Goal: Transaction & Acquisition: Purchase product/service

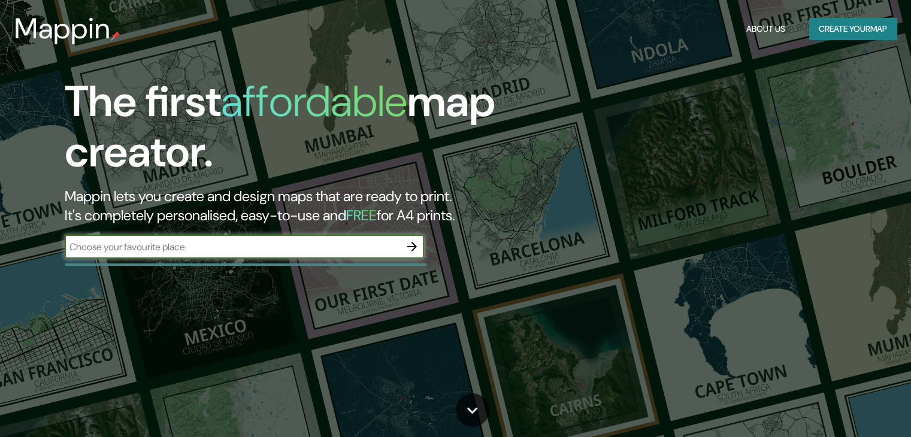
click at [405, 250] on icon "button" at bounding box center [412, 246] width 14 height 14
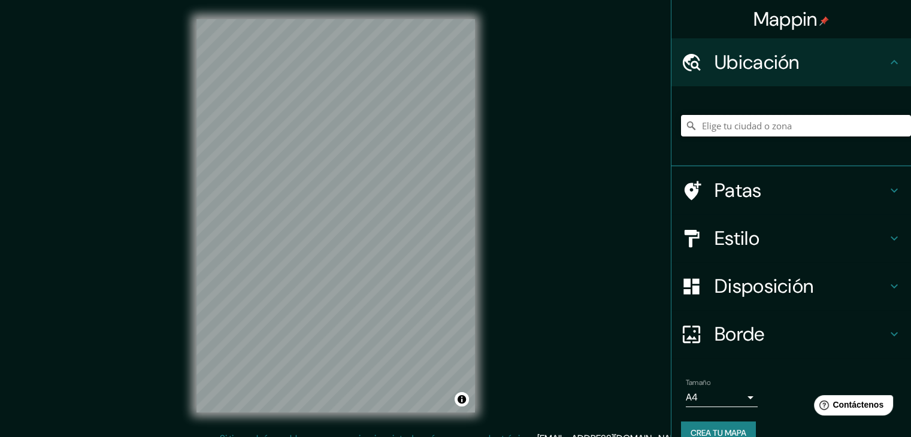
click at [799, 128] on input "Elige tu ciudad o zona" at bounding box center [796, 126] width 230 height 22
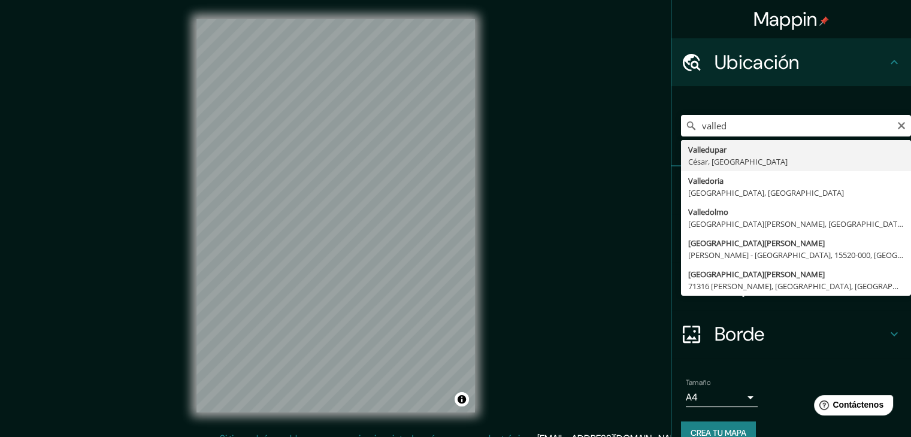
type input "Valledupar, [GEOGRAPHIC_DATA], [GEOGRAPHIC_DATA]"
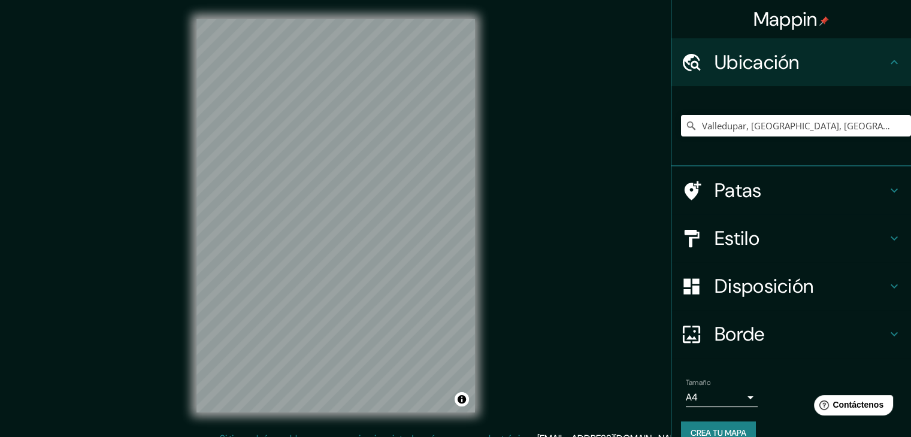
click at [760, 231] on h4 "Estilo" at bounding box center [800, 238] width 172 height 24
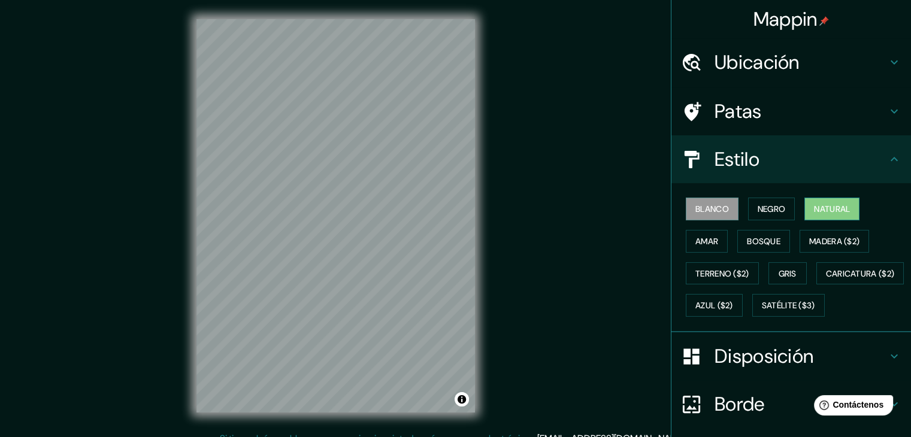
click at [828, 215] on font "Natural" at bounding box center [832, 209] width 36 height 16
click at [779, 271] on font "Gris" at bounding box center [787, 273] width 18 height 11
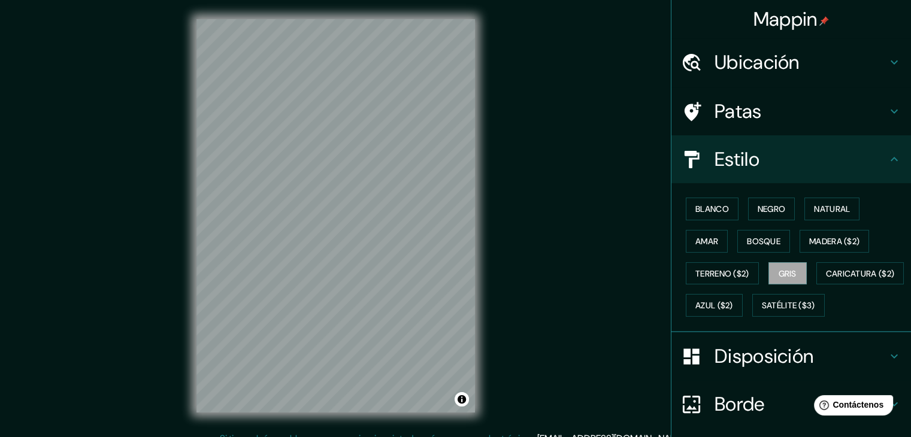
click at [531, 259] on div "Mappin Ubicación Valledupar, Cesar, Colombia Patas Estilo Blanco Negro Natural …" at bounding box center [455, 225] width 911 height 451
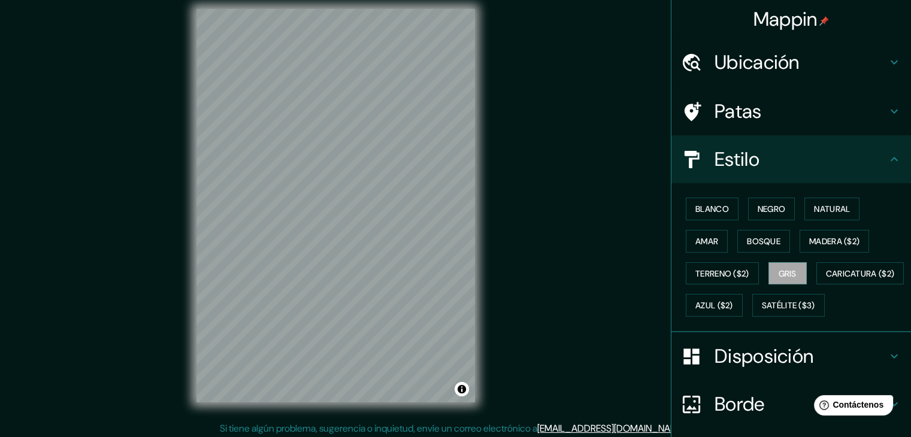
scroll to position [14, 0]
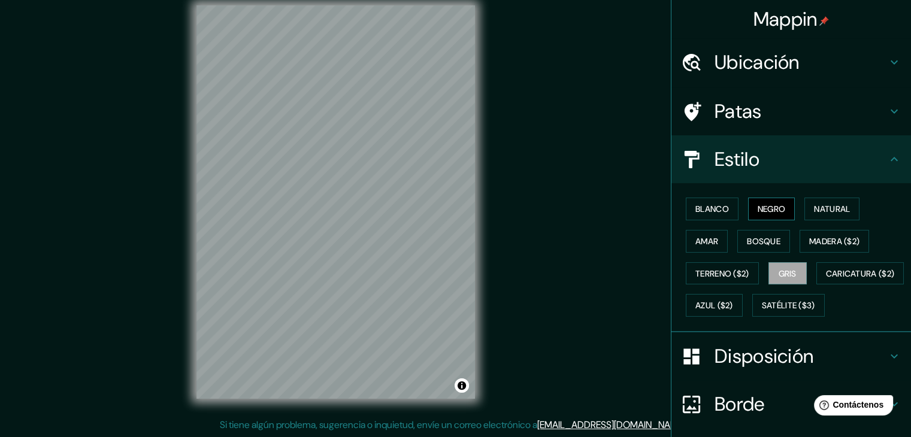
click at [763, 199] on button "Negro" at bounding box center [771, 209] width 47 height 23
click at [559, 259] on div "Mappin Ubicación Valledupar, Cesar, Colombia Patas Estilo Blanco Negro Natural …" at bounding box center [455, 211] width 911 height 451
click at [742, 301] on button "Azul ($2)" at bounding box center [714, 305] width 57 height 23
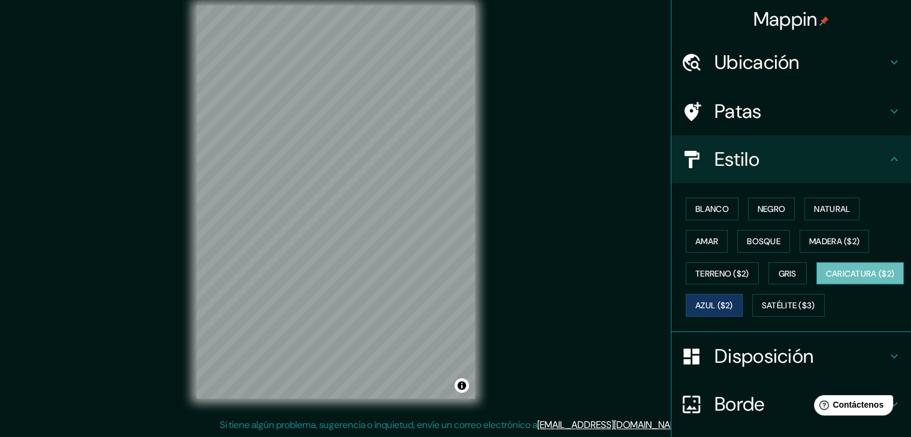
click at [826, 279] on font "Caricatura ($2)" at bounding box center [860, 273] width 69 height 11
click at [750, 271] on button "Terreno ($2)" at bounding box center [722, 273] width 73 height 23
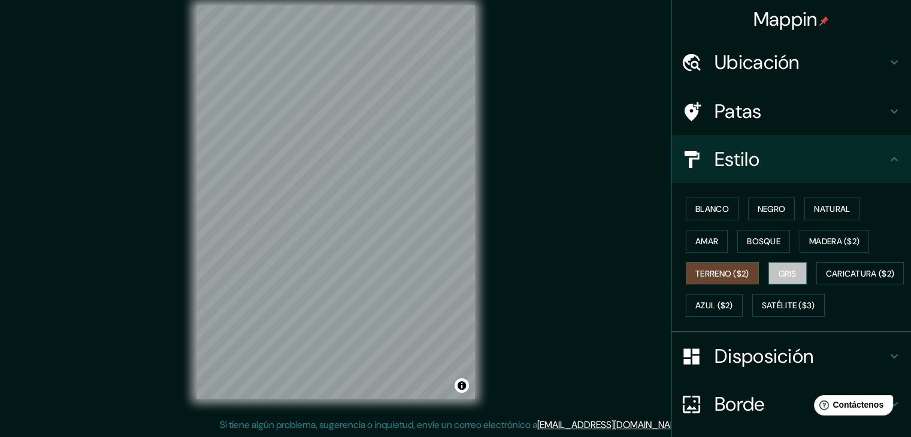
click at [786, 273] on font "Gris" at bounding box center [787, 273] width 18 height 11
click at [695, 237] on font "Amar" at bounding box center [706, 241] width 23 height 11
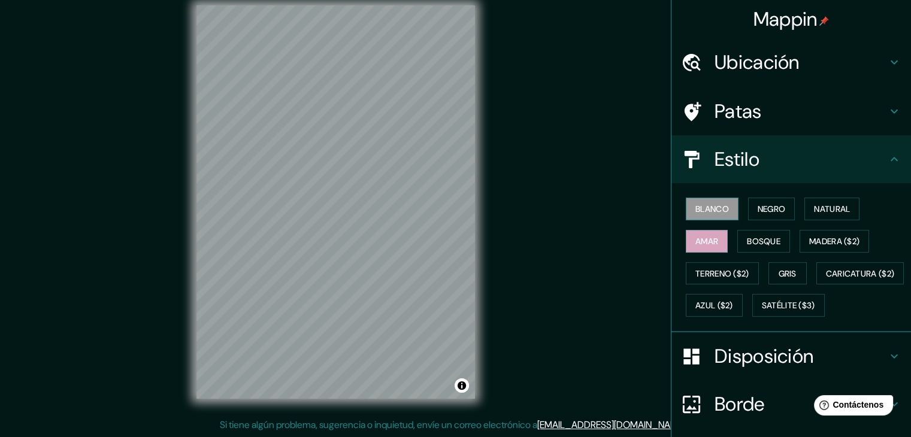
click at [705, 204] on font "Blanco" at bounding box center [712, 209] width 34 height 11
click at [748, 202] on button "Negro" at bounding box center [771, 209] width 47 height 23
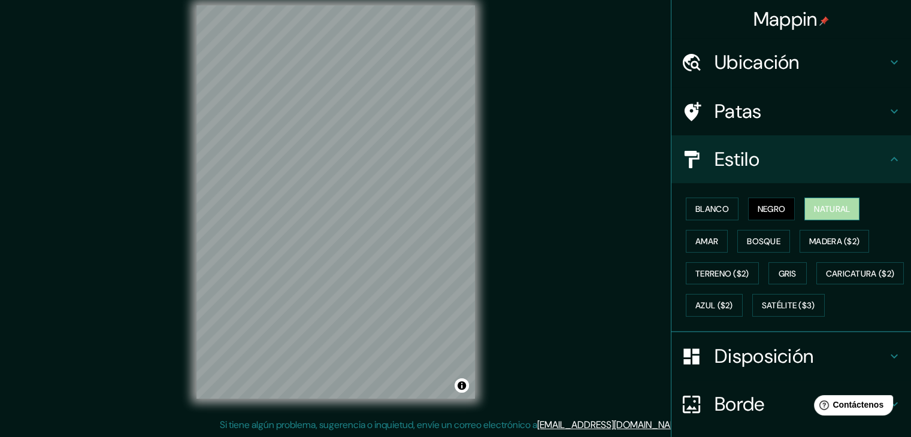
click at [814, 201] on font "Natural" at bounding box center [832, 209] width 36 height 16
click at [780, 239] on button "Bosque" at bounding box center [763, 241] width 53 height 23
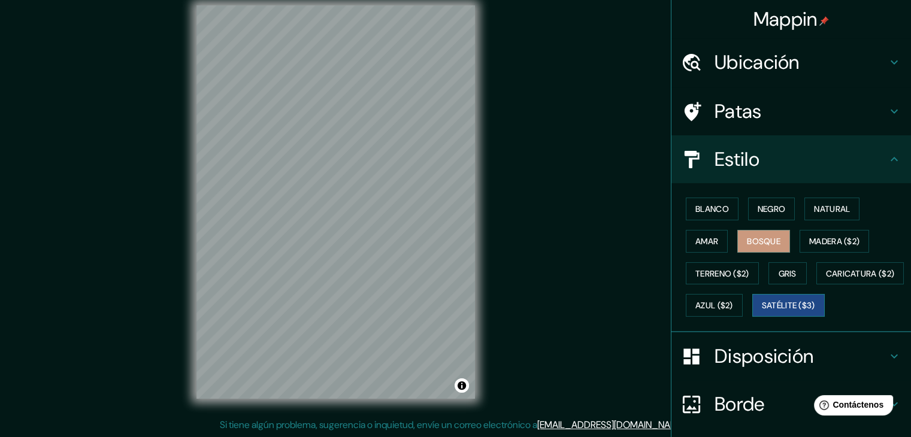
click at [762, 311] on font "Satélite ($3)" at bounding box center [788, 306] width 53 height 11
click at [826, 279] on font "Caricatura ($2)" at bounding box center [860, 273] width 69 height 11
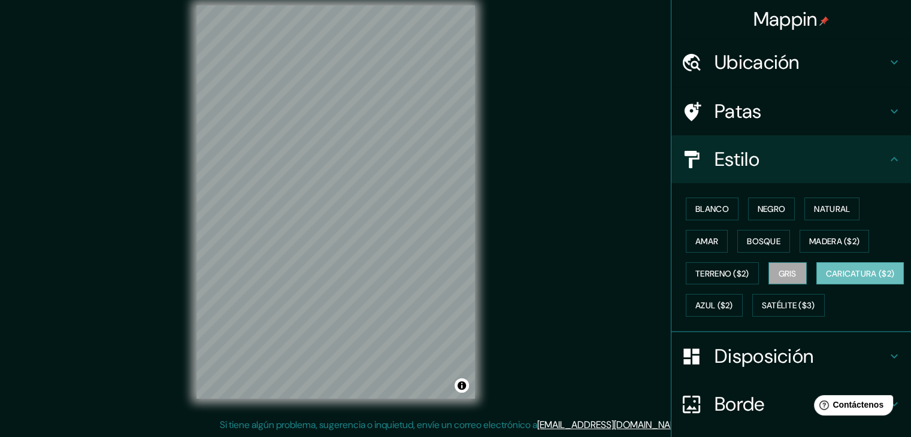
click at [778, 273] on font "Gris" at bounding box center [787, 273] width 18 height 11
click at [760, 236] on font "Bosque" at bounding box center [764, 241] width 34 height 11
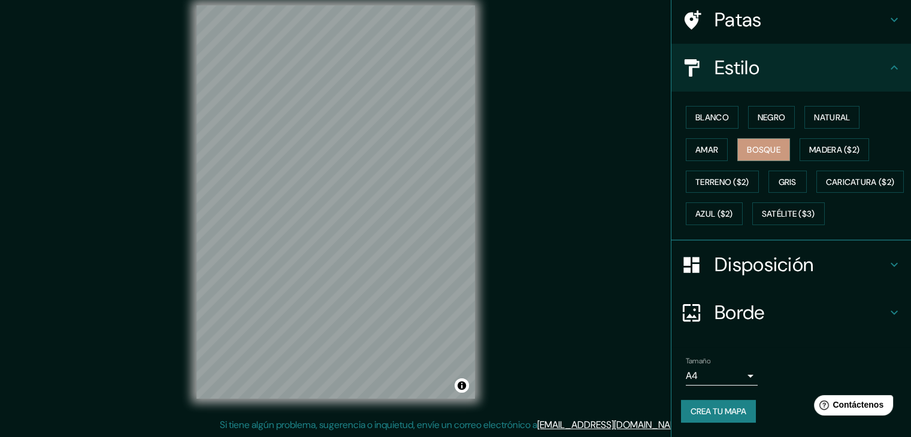
click at [803, 316] on h4 "Borde" at bounding box center [800, 313] width 172 height 24
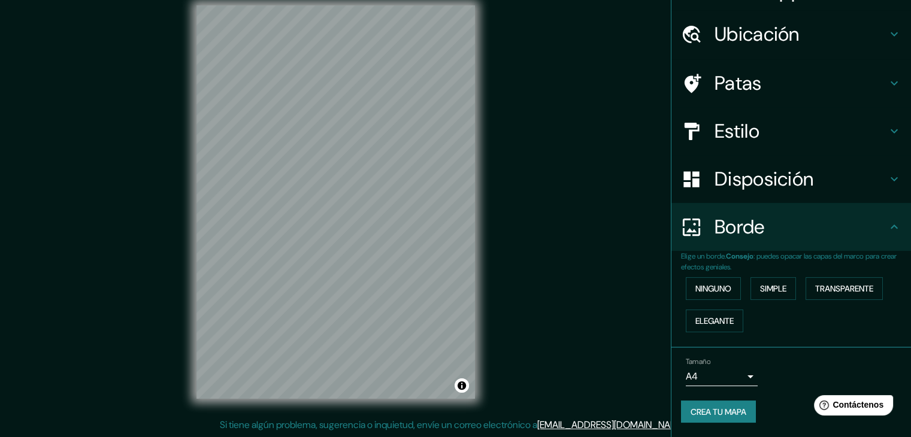
scroll to position [27, 0]
click at [787, 283] on button "Simple" at bounding box center [773, 289] width 46 height 23
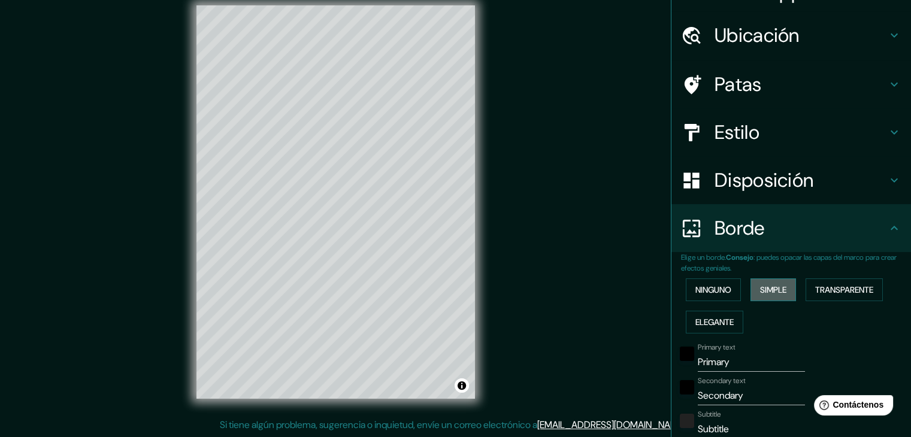
click at [787, 283] on button "Simple" at bounding box center [773, 289] width 46 height 23
type input "37"
click at [711, 282] on font "Ninguno" at bounding box center [713, 290] width 36 height 16
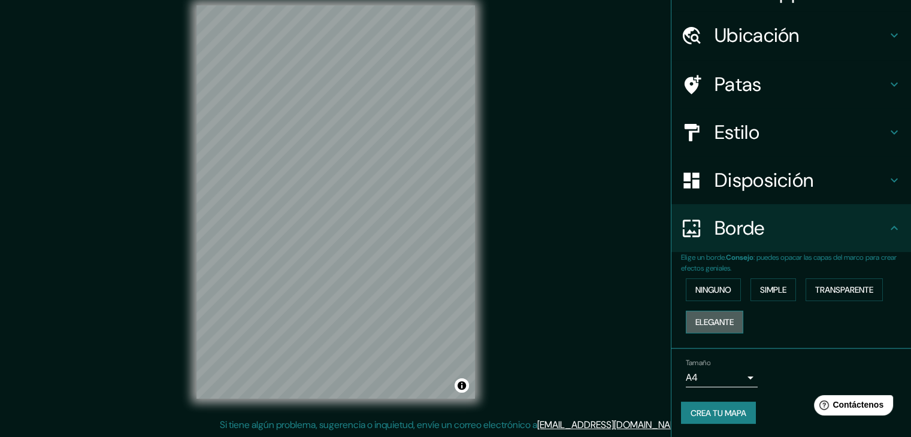
click at [711, 317] on font "Elegante" at bounding box center [714, 322] width 38 height 11
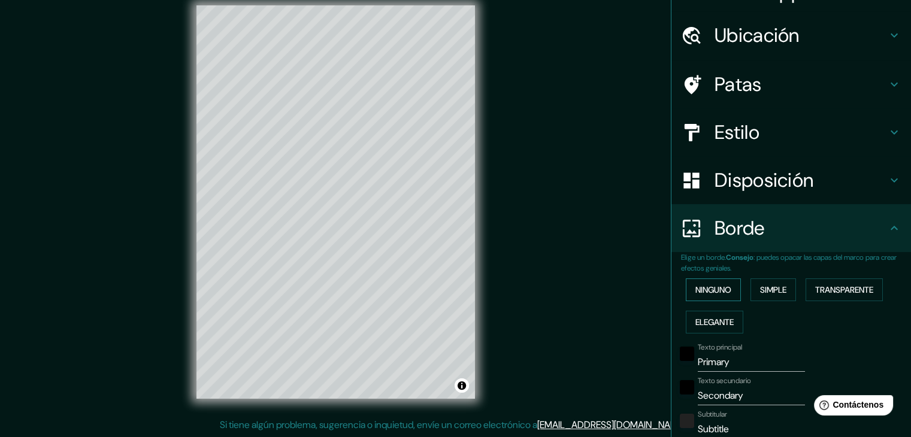
click at [711, 289] on font "Ninguno" at bounding box center [713, 289] width 36 height 11
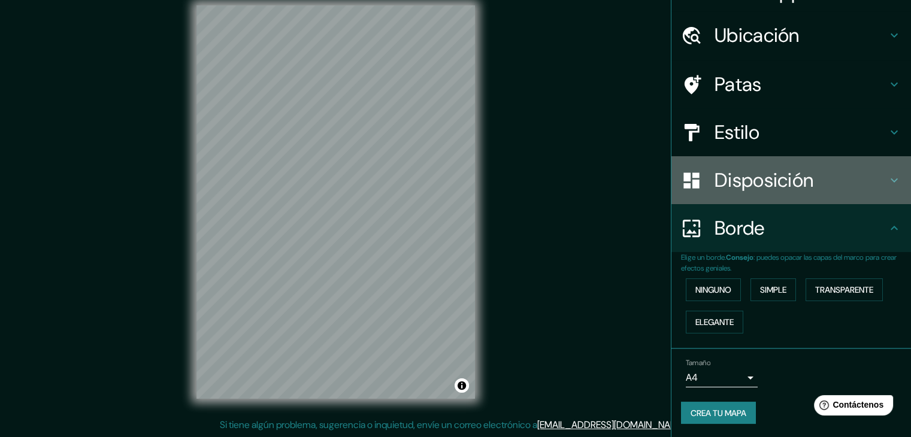
click at [845, 196] on div "Disposición" at bounding box center [790, 180] width 239 height 48
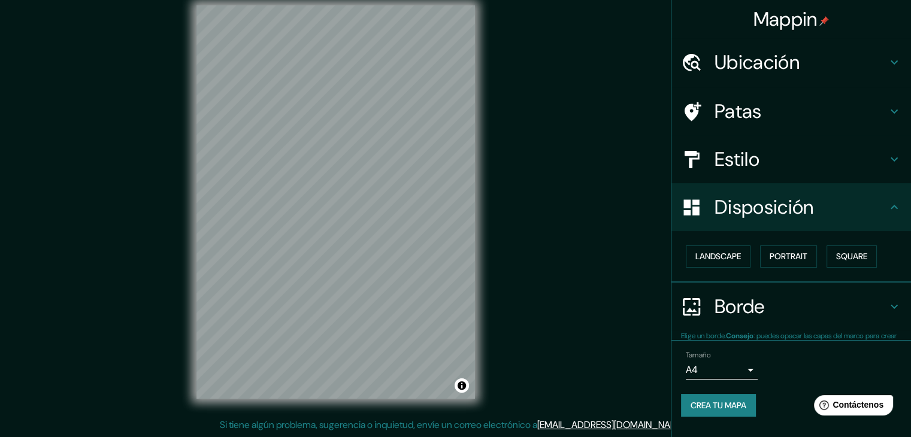
scroll to position [0, 0]
click at [721, 252] on font "Paisaje" at bounding box center [710, 256] width 30 height 11
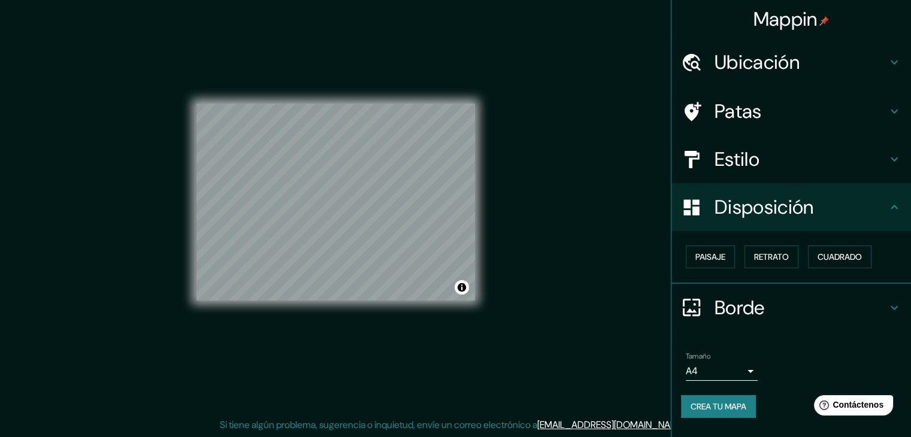
click at [744, 252] on div "Paisaje Retrato Cuadrado" at bounding box center [796, 257] width 230 height 32
click at [750, 253] on button "Retrato" at bounding box center [771, 256] width 54 height 23
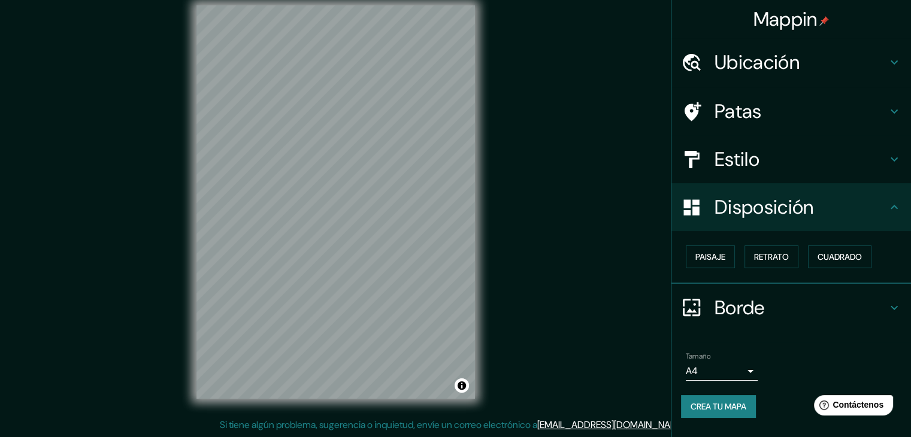
click at [876, 248] on div "Paisaje Retrato Cuadrado" at bounding box center [796, 257] width 230 height 32
click at [849, 251] on font "Cuadrado" at bounding box center [839, 256] width 44 height 11
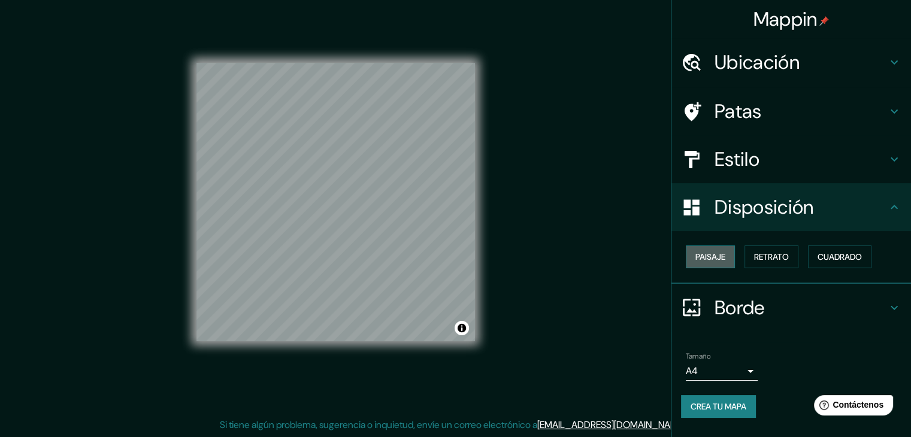
click at [704, 256] on font "Paisaje" at bounding box center [710, 256] width 30 height 11
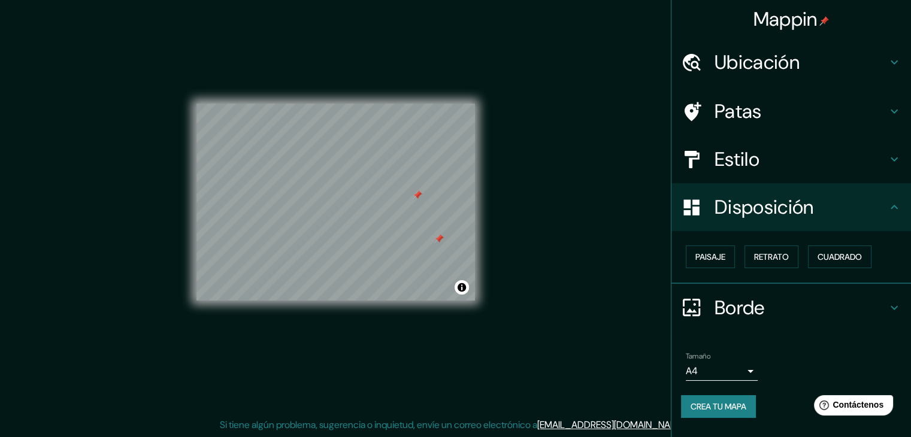
drag, startPoint x: 438, startPoint y: 220, endPoint x: 431, endPoint y: 234, distance: 16.1
click at [436, 238] on div at bounding box center [439, 239] width 10 height 10
click at [436, 242] on div at bounding box center [436, 239] width 10 height 10
click at [430, 229] on div at bounding box center [434, 228] width 10 height 10
click at [435, 220] on div at bounding box center [435, 224] width 10 height 10
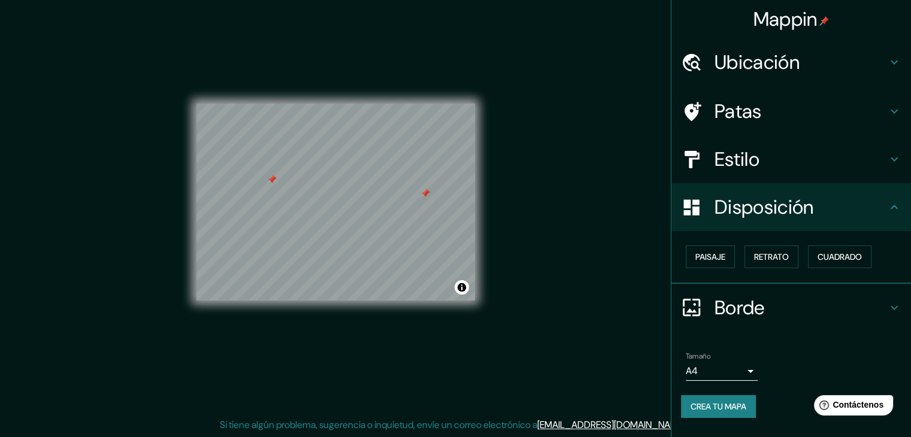
click at [269, 178] on div at bounding box center [272, 180] width 10 height 10
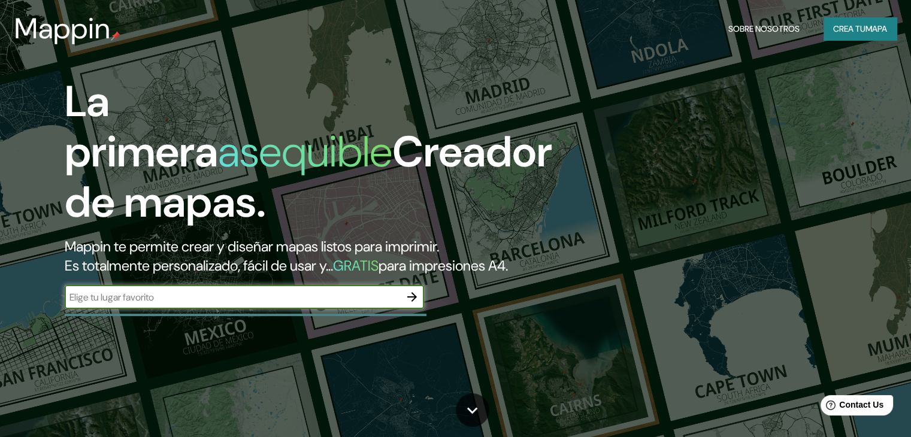
click at [413, 304] on icon "button" at bounding box center [412, 297] width 14 height 14
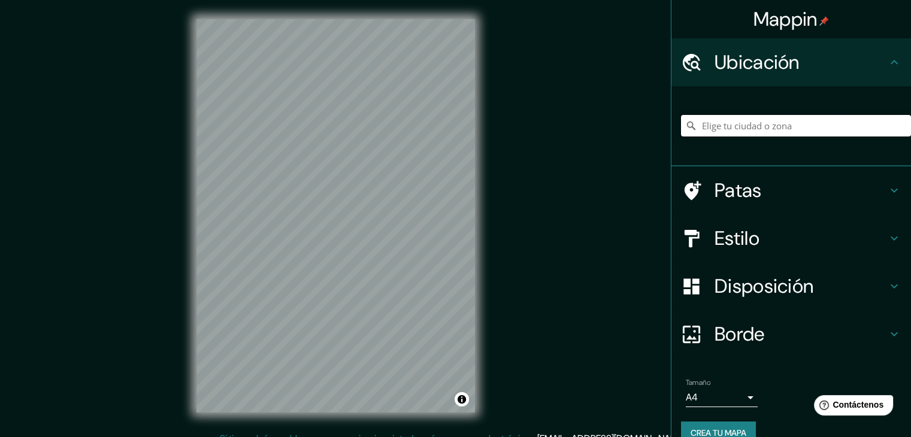
click at [763, 126] on input "Elige tu ciudad o zona" at bounding box center [796, 126] width 230 height 22
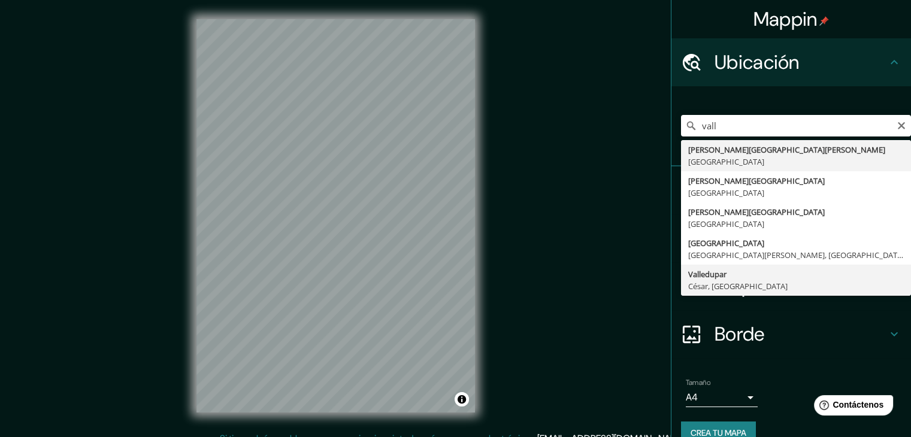
type input "Valledupar, Cesar, Colombia"
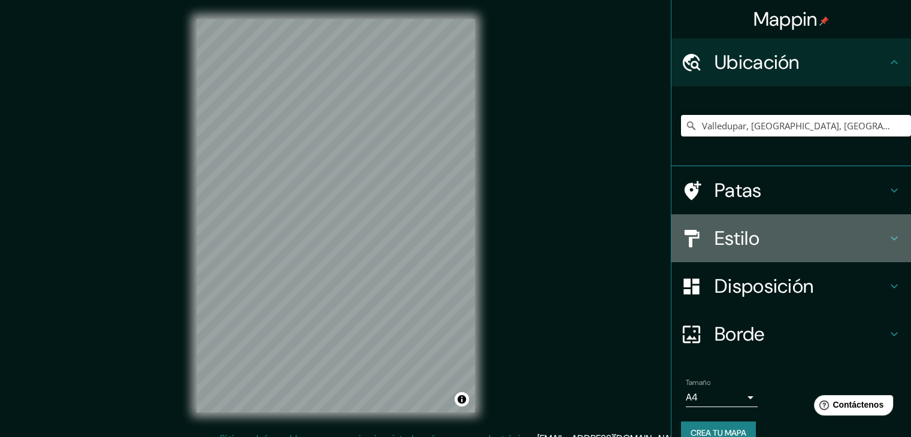
click at [752, 250] on div "Estilo" at bounding box center [790, 238] width 239 height 48
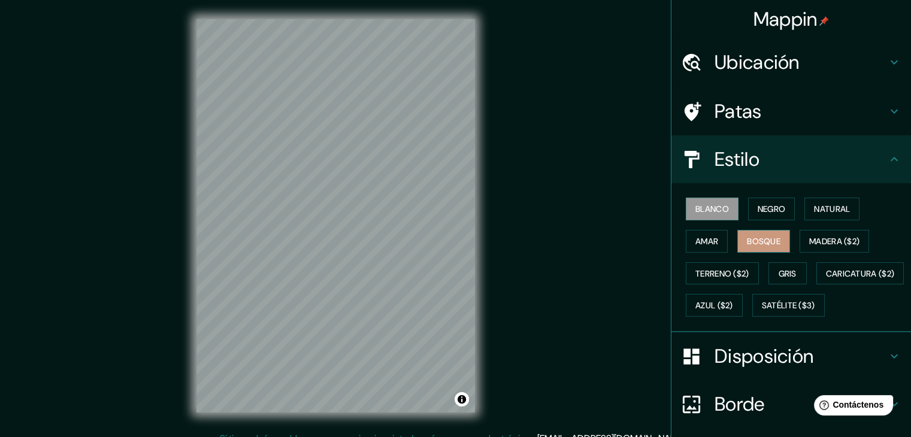
click at [768, 245] on font "Bosque" at bounding box center [764, 241] width 34 height 11
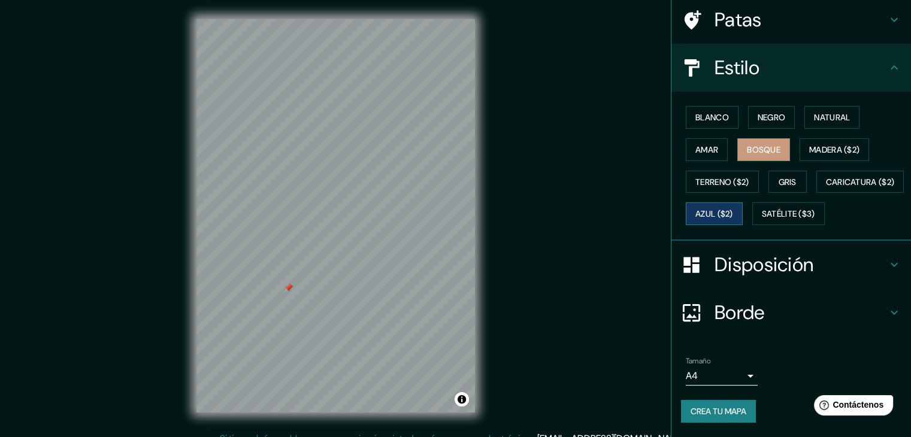
click at [733, 209] on font "Azul ($2)" at bounding box center [714, 214] width 38 height 11
click at [762, 144] on font "Bosque" at bounding box center [764, 149] width 34 height 11
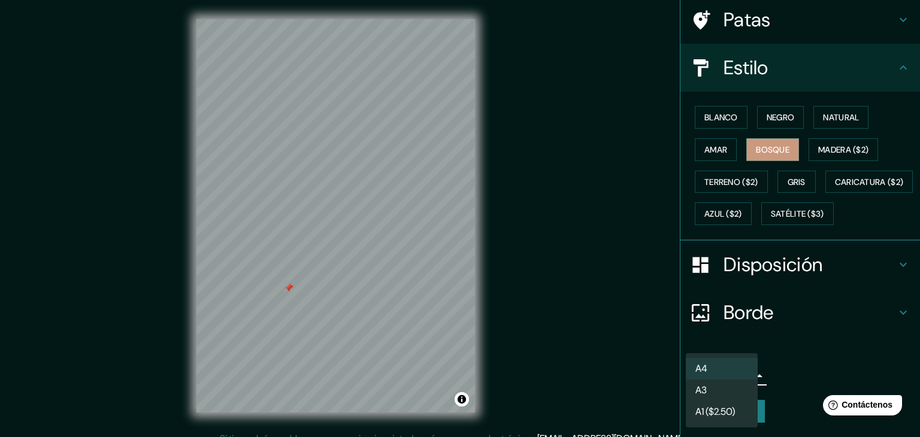
click at [739, 372] on body "Mappin Ubicación Valledupar, Cesar, Colombia Patas Estilo Blanco Negro Natural …" at bounding box center [460, 218] width 920 height 437
click at [791, 366] on div at bounding box center [460, 218] width 920 height 437
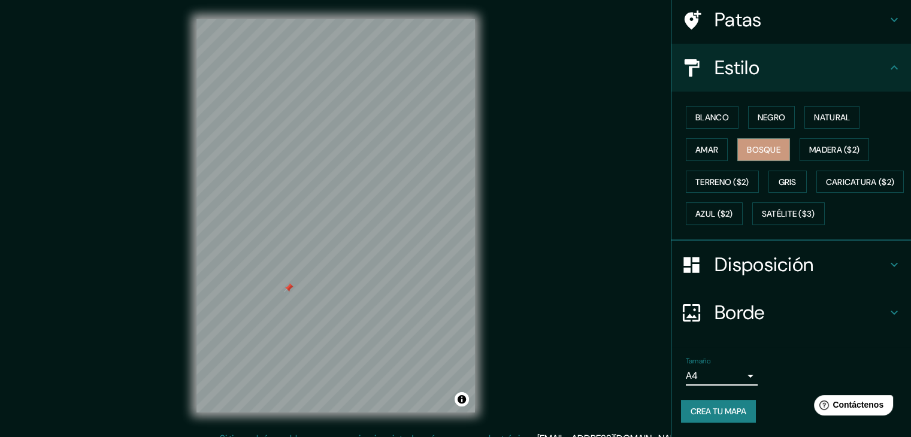
click at [728, 407] on font "Crea tu mapa" at bounding box center [718, 411] width 56 height 11
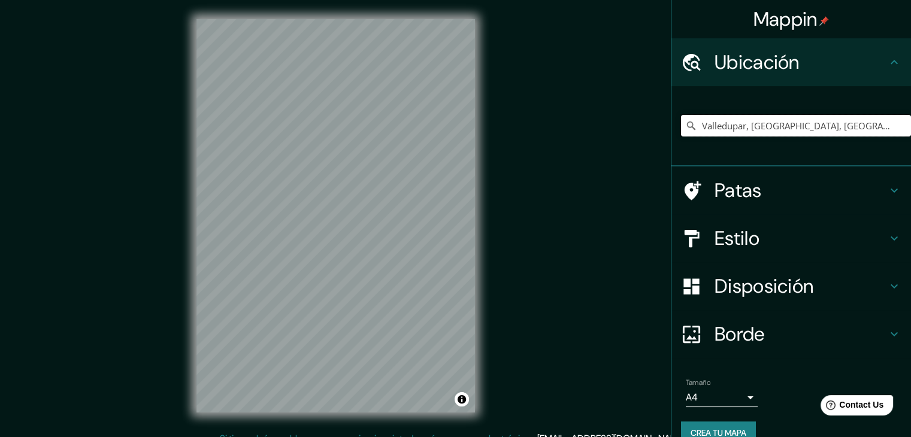
click at [821, 131] on input "Valledupar, [GEOGRAPHIC_DATA], [GEOGRAPHIC_DATA]" at bounding box center [796, 126] width 230 height 22
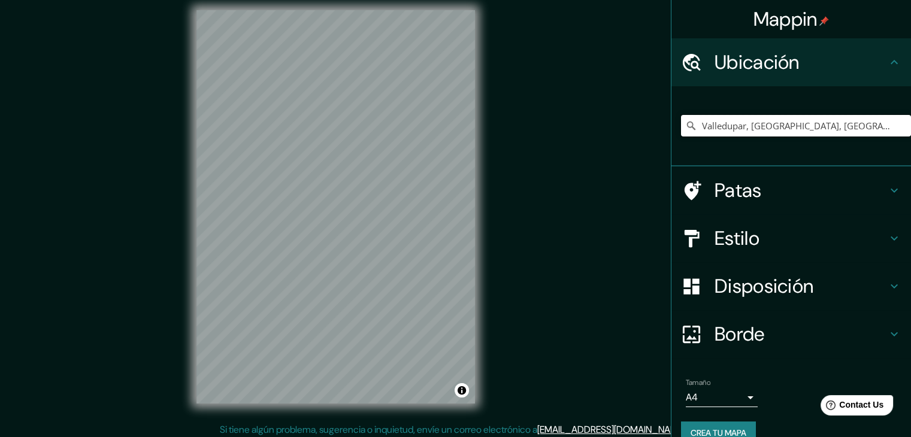
scroll to position [14, 0]
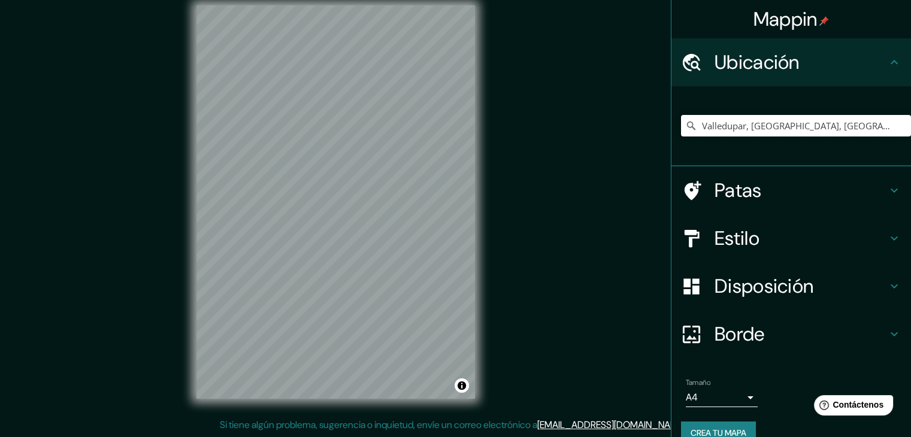
click at [830, 118] on input "Valledupar, [GEOGRAPHIC_DATA], [GEOGRAPHIC_DATA]" at bounding box center [796, 126] width 230 height 22
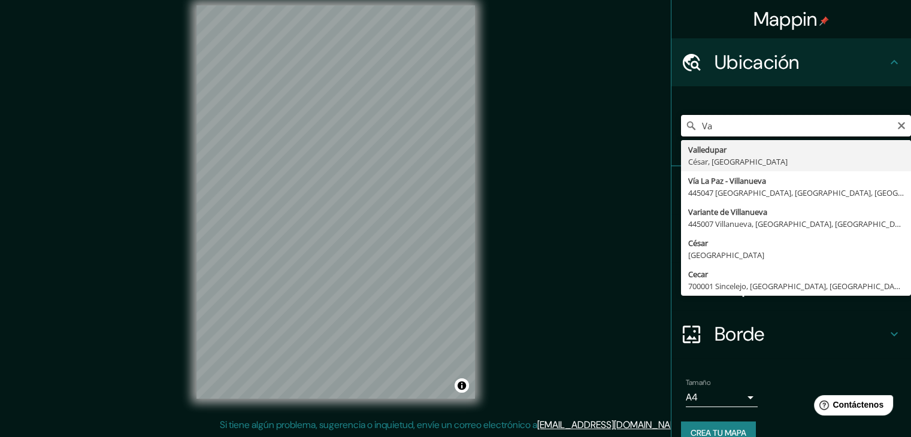
type input "V"
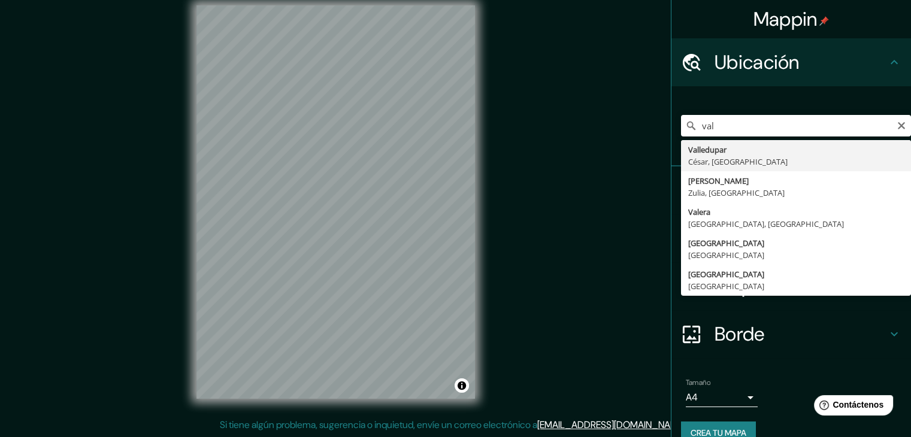
type input "Valledupar, [GEOGRAPHIC_DATA], [GEOGRAPHIC_DATA]"
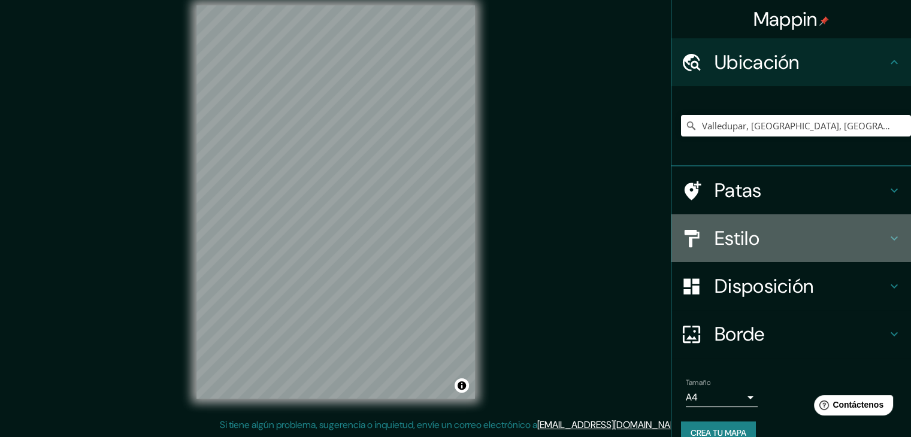
click at [743, 240] on font "Estilo" at bounding box center [736, 238] width 45 height 25
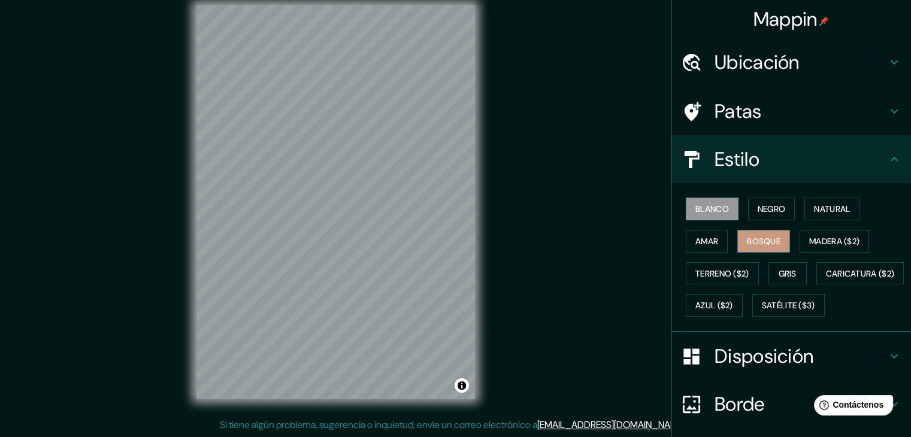
click at [757, 248] on button "Bosque" at bounding box center [763, 241] width 53 height 23
drag, startPoint x: 377, startPoint y: 187, endPoint x: 377, endPoint y: 195, distance: 7.2
click at [377, 195] on div at bounding box center [378, 195] width 10 height 10
click at [377, 193] on div at bounding box center [378, 195] width 10 height 10
click at [374, 190] on div at bounding box center [378, 195] width 10 height 10
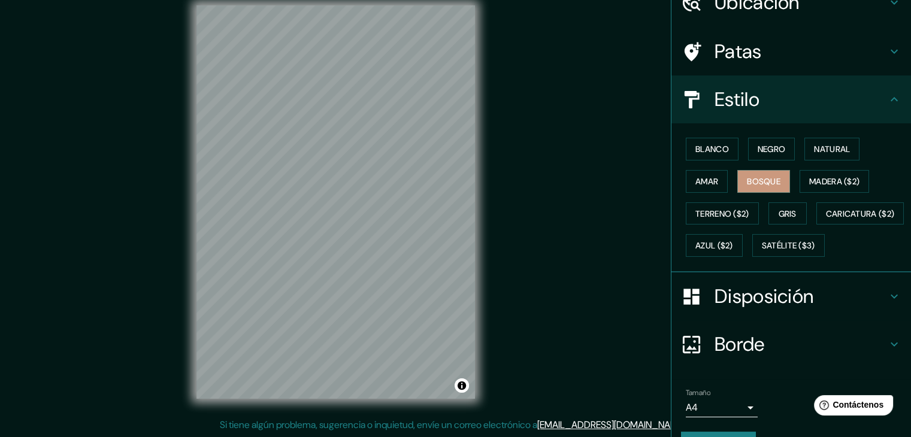
scroll to position [121, 0]
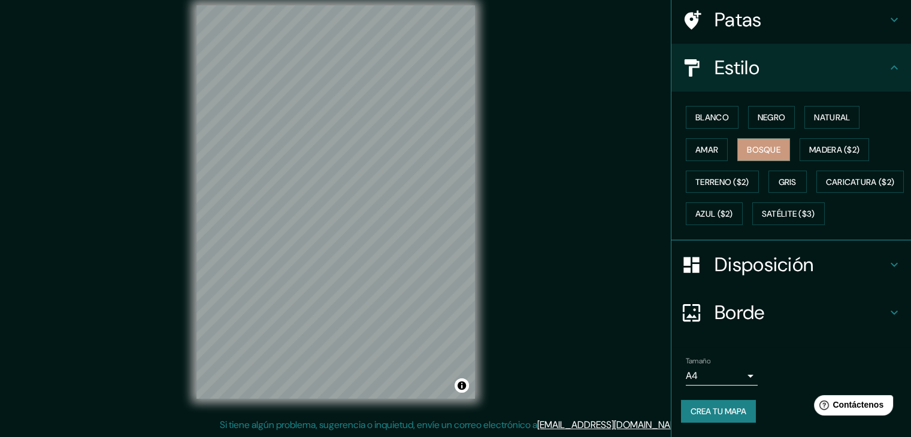
click at [706, 404] on font "Crea tu mapa" at bounding box center [718, 412] width 56 height 16
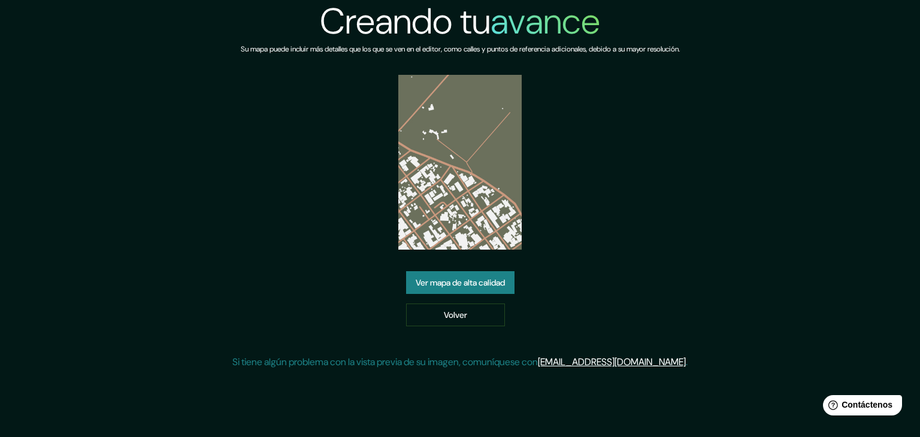
click at [456, 275] on font "Ver mapa de alta calidad" at bounding box center [459, 283] width 89 height 16
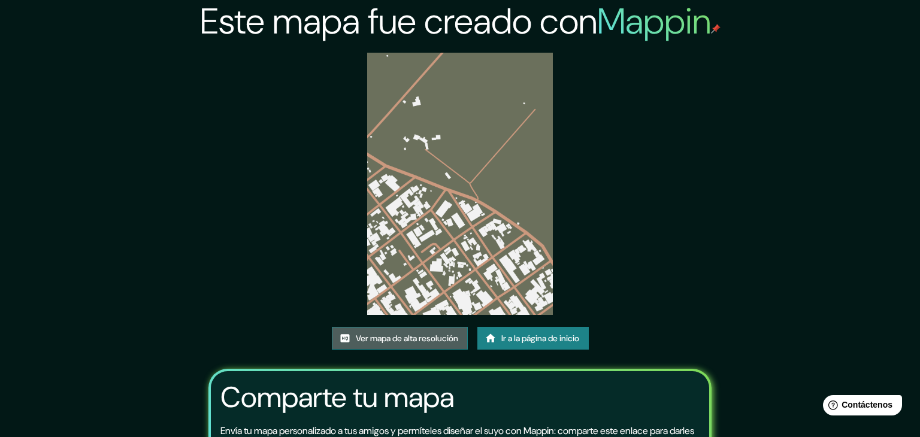
click at [435, 330] on font "Ver mapa de alta resolución" at bounding box center [407, 338] width 102 height 16
click at [359, 333] on font "Ver mapa de alta resolución" at bounding box center [407, 338] width 102 height 11
